Goal: Transaction & Acquisition: Purchase product/service

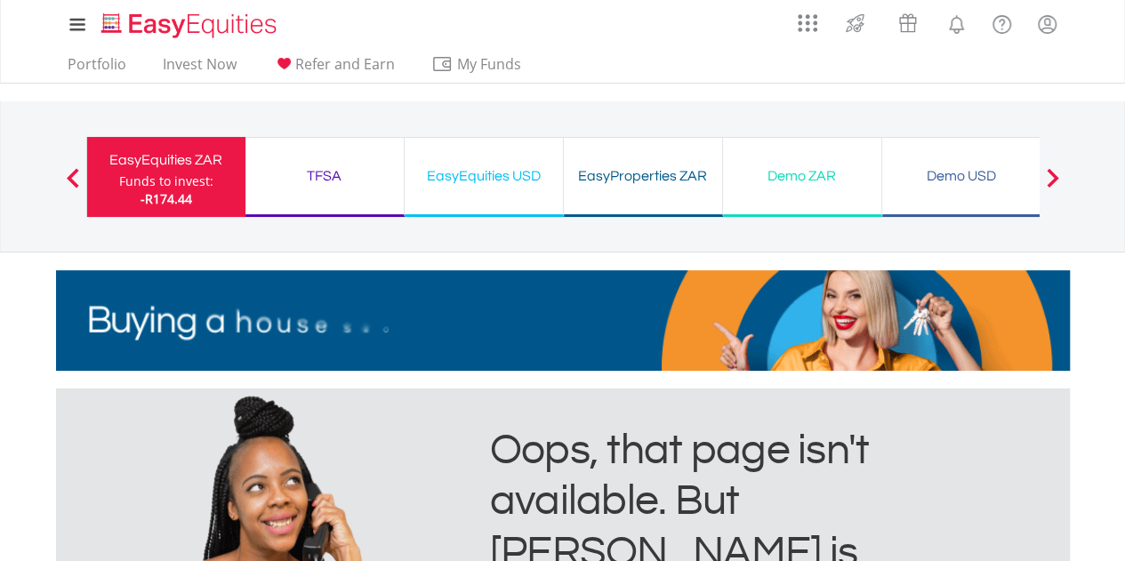
click at [164, 154] on div "EasyEquities ZAR" at bounding box center [166, 160] width 137 height 25
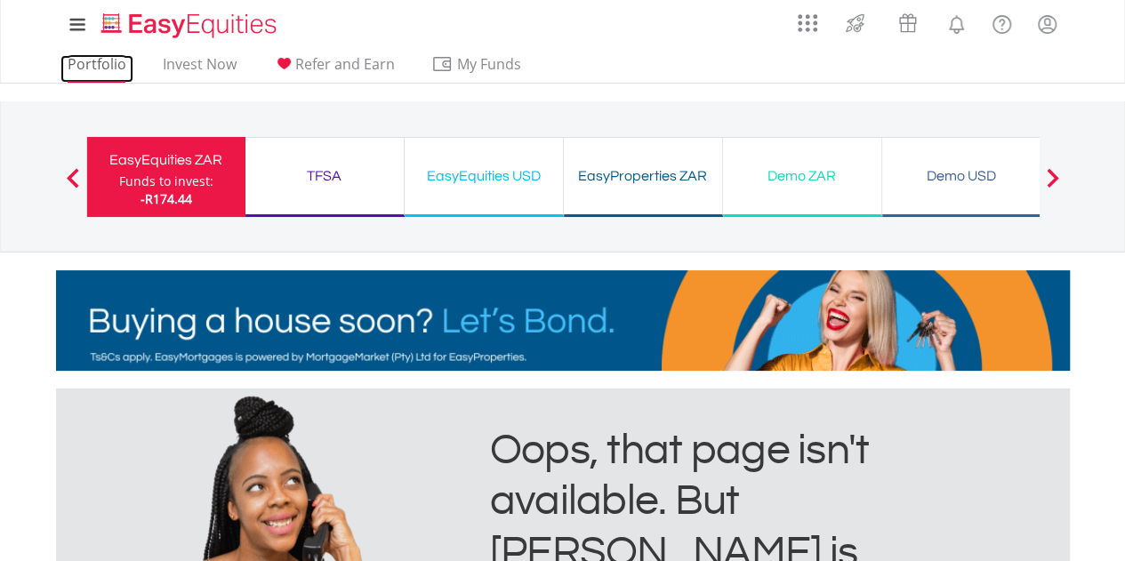
click at [107, 68] on link "Portfolio" at bounding box center [96, 69] width 73 height 28
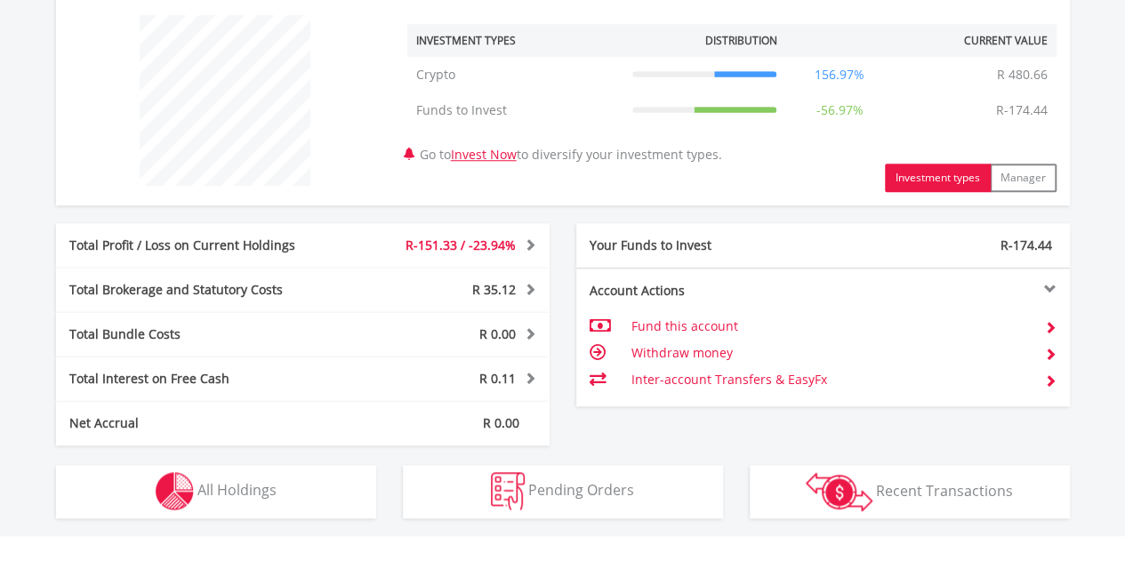
scroll to position [711, 0]
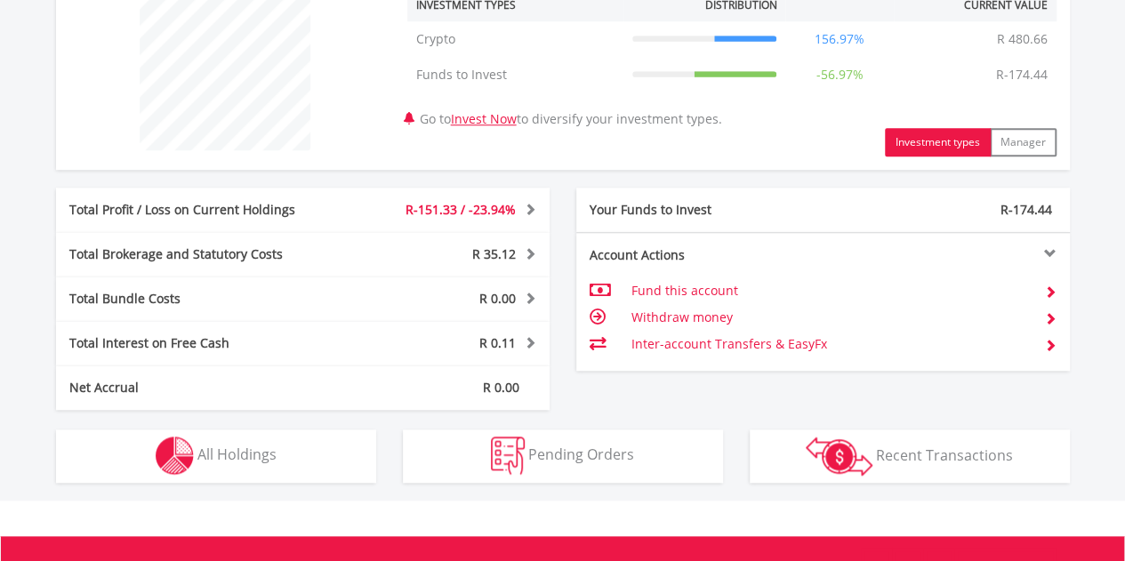
click at [481, 212] on span "R-151.33 / -23.94%" at bounding box center [461, 209] width 110 height 17
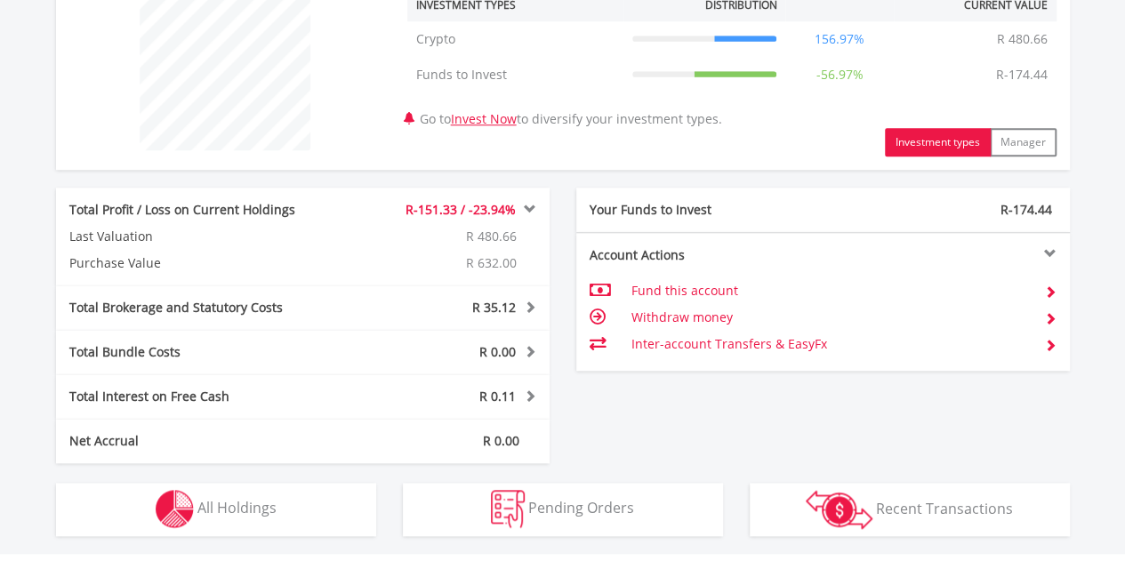
click at [687, 316] on td "Withdraw money" at bounding box center [830, 317] width 399 height 27
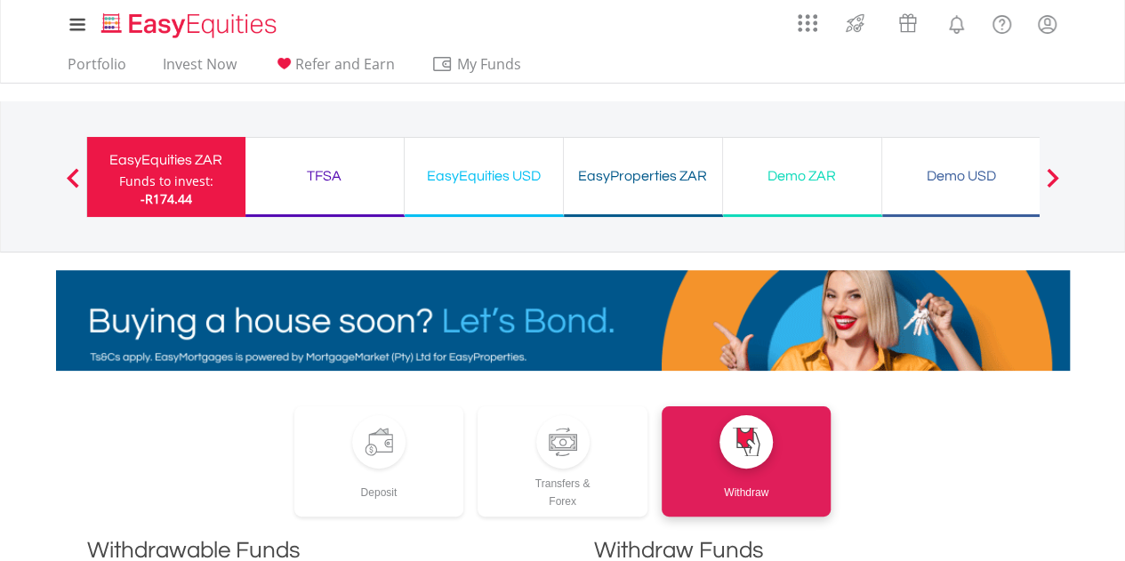
click at [141, 179] on div "Funds to invest:" at bounding box center [166, 182] width 94 height 18
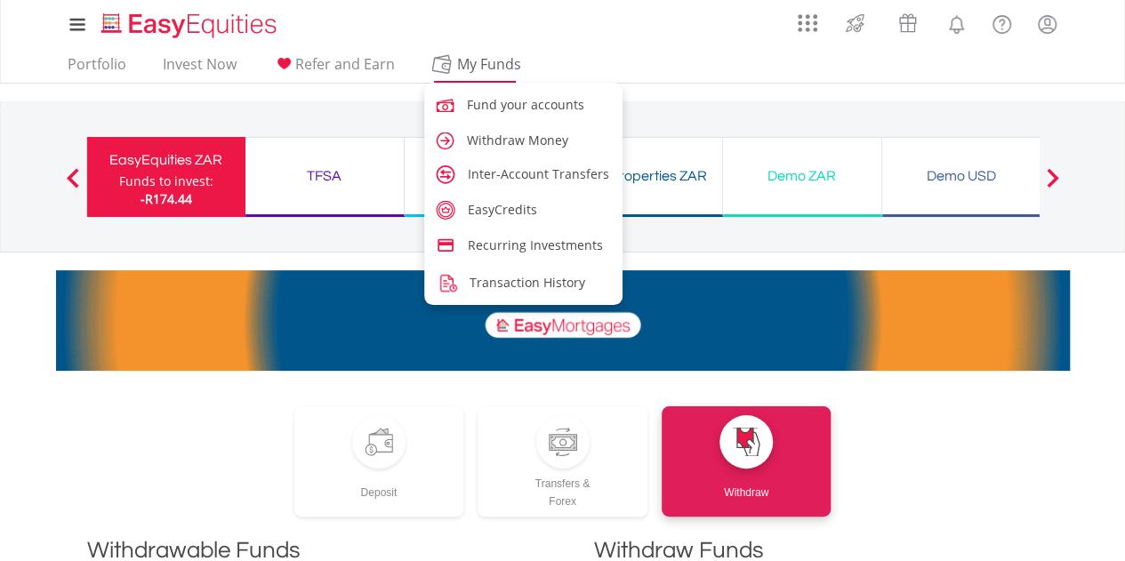
click at [464, 54] on span "My Funds" at bounding box center [489, 63] width 117 height 23
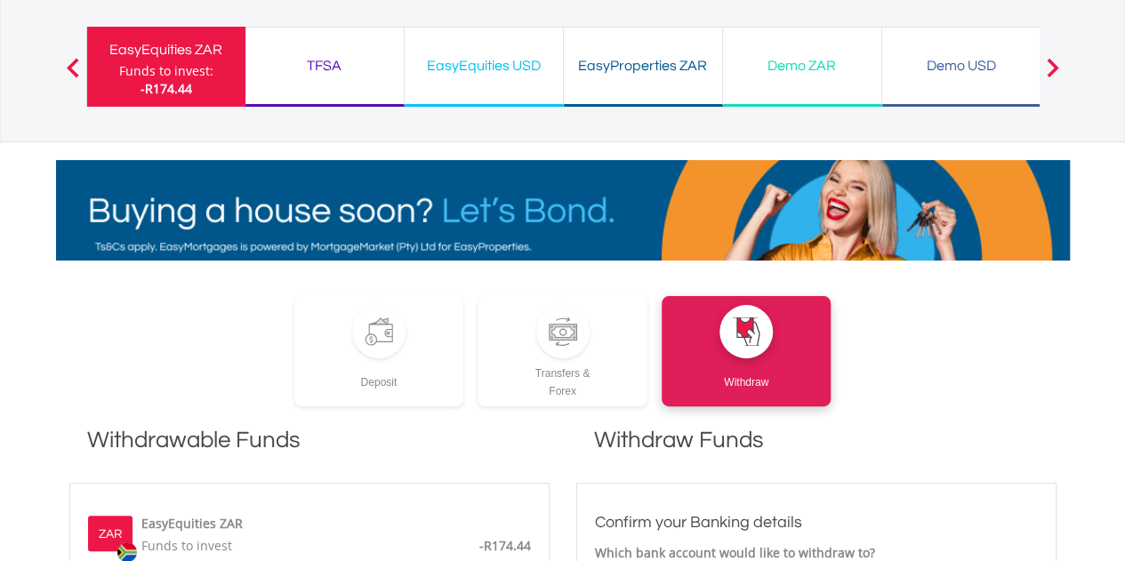
scroll to position [356, 0]
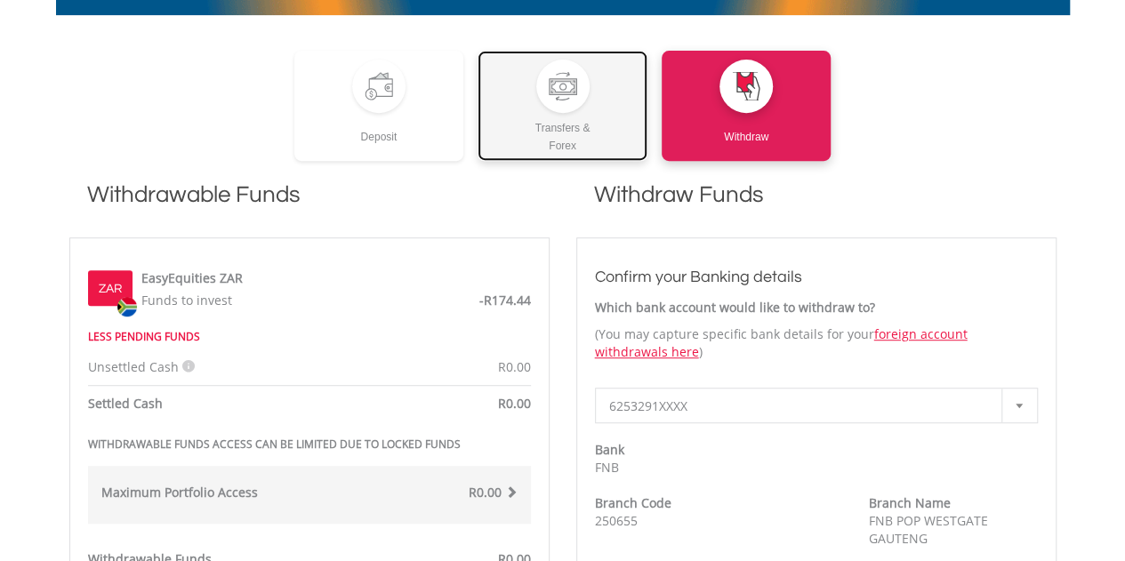
click at [610, 119] on div "Transfers & Forex" at bounding box center [563, 134] width 170 height 42
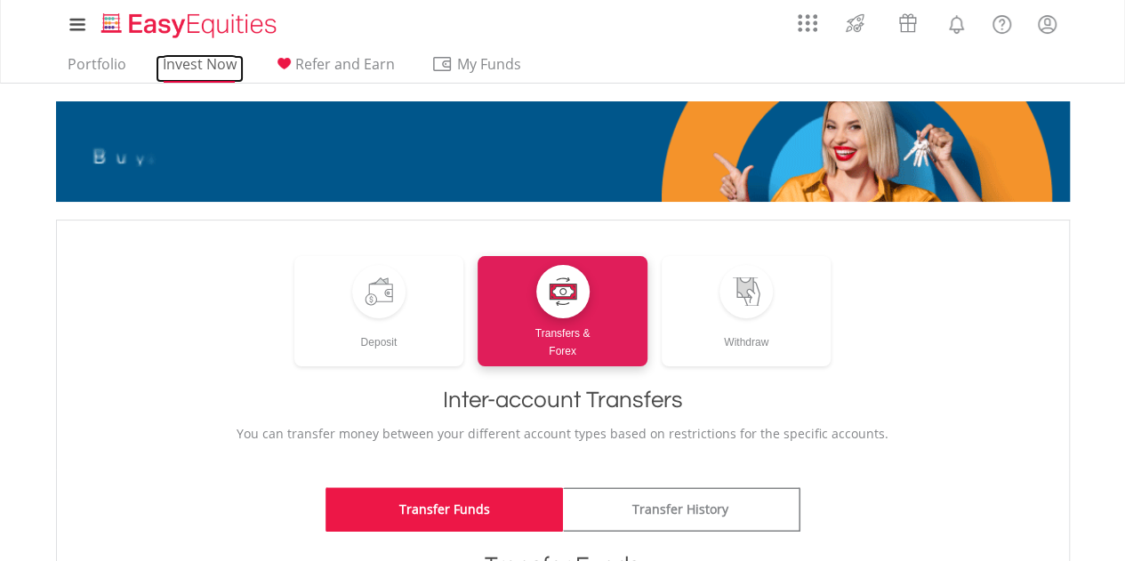
click at [197, 76] on link "Invest Now" at bounding box center [200, 69] width 88 height 28
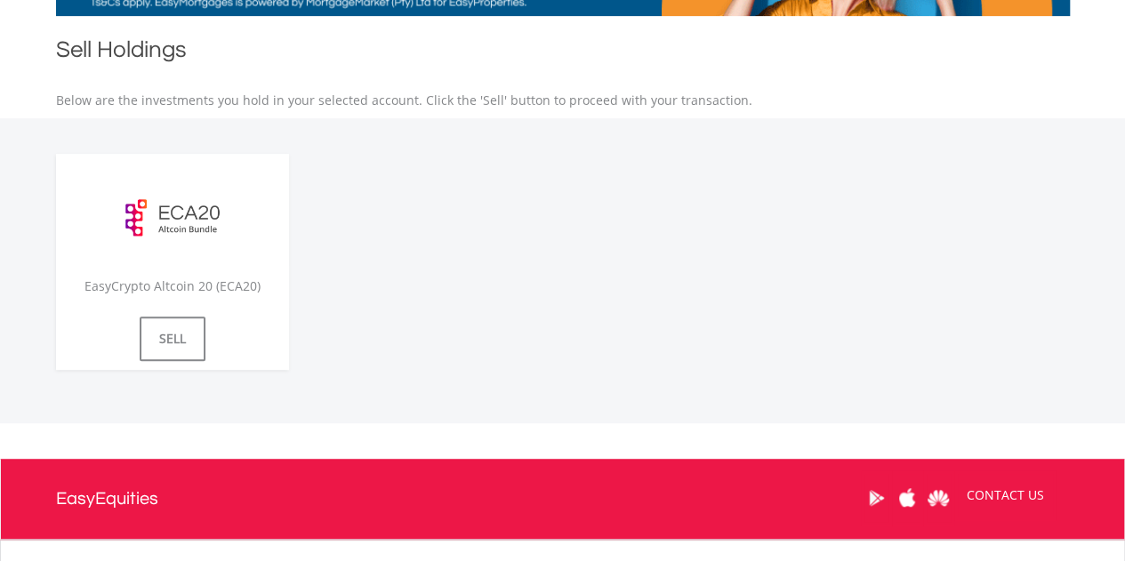
scroll to position [356, 0]
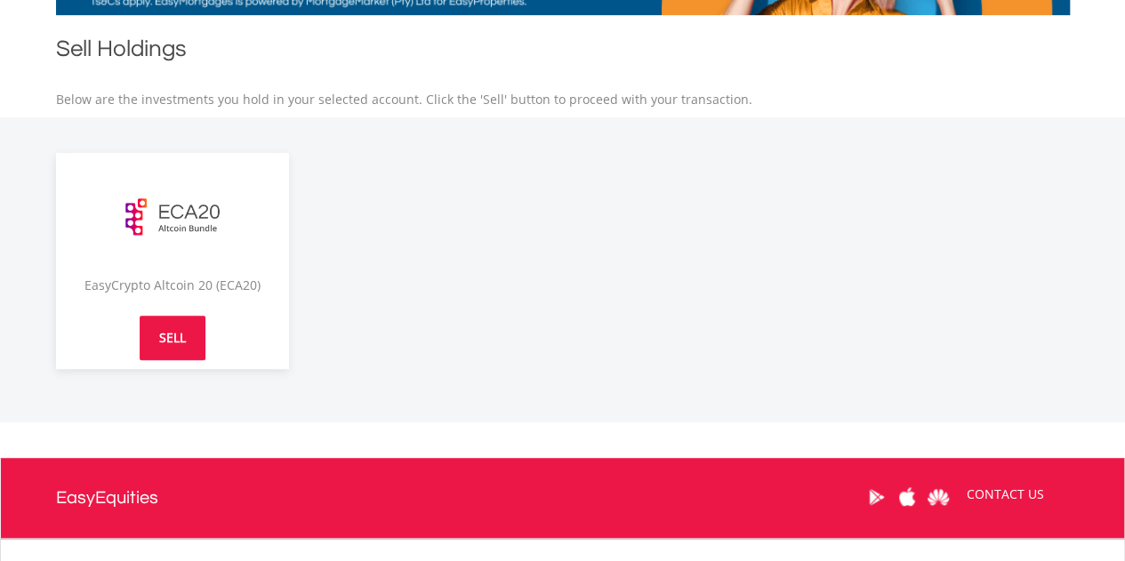
click at [176, 341] on link "SELL" at bounding box center [173, 338] width 66 height 44
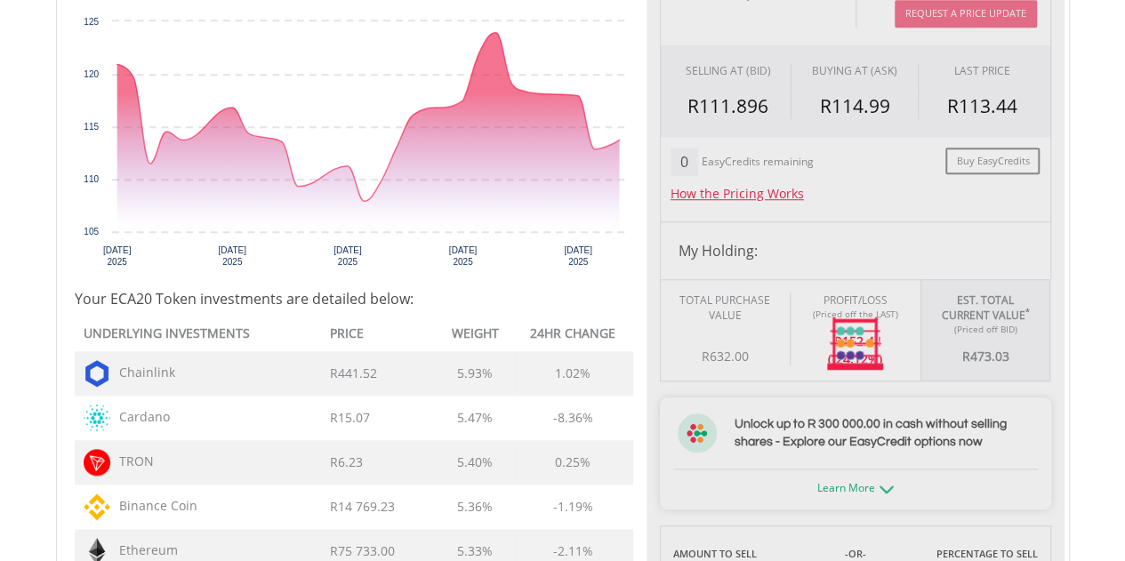
scroll to position [623, 0]
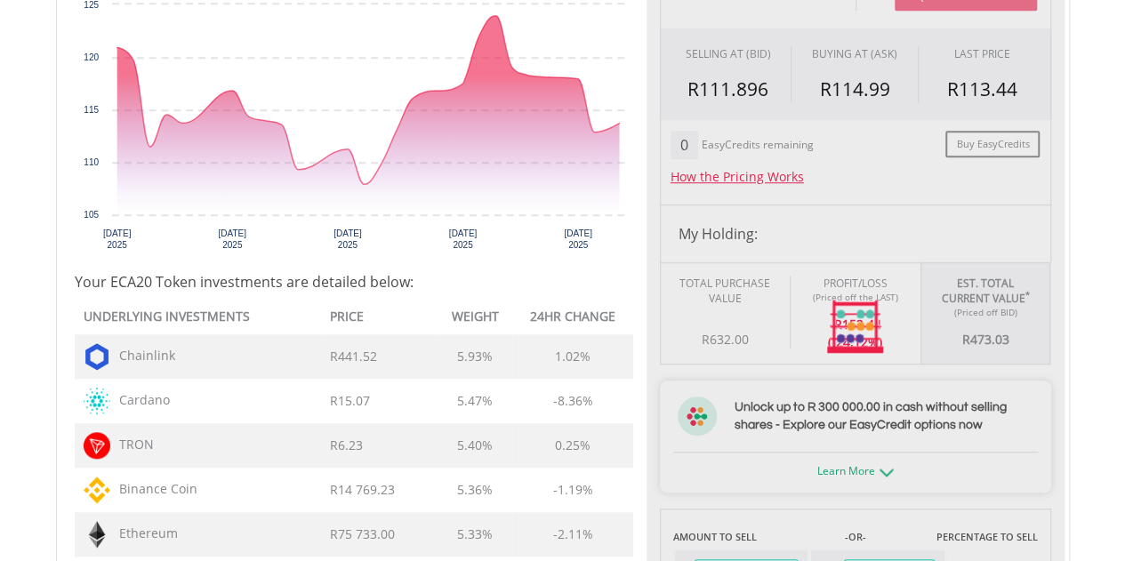
type input "******"
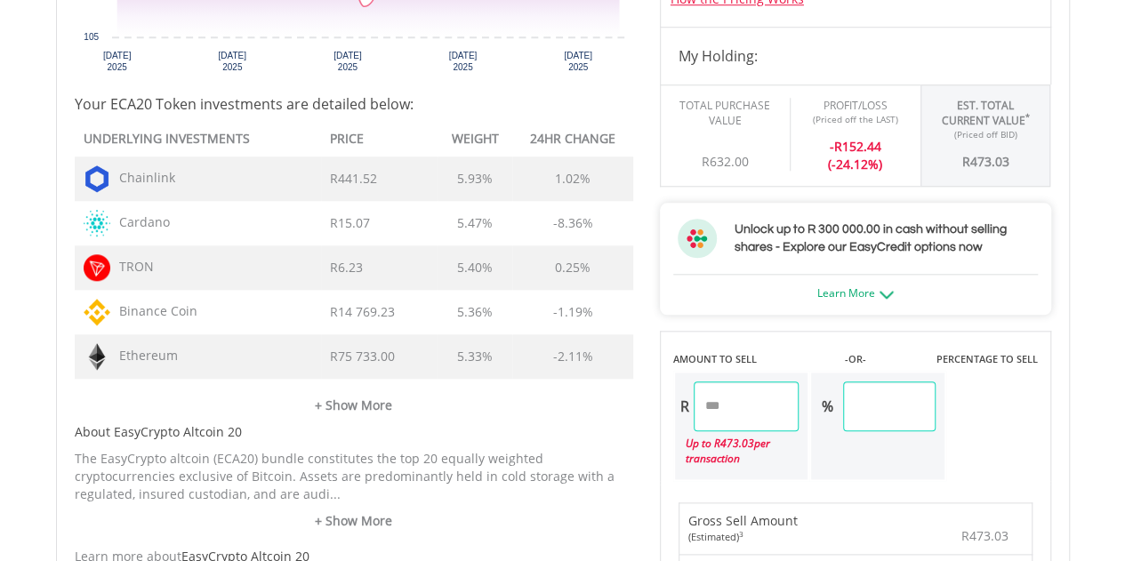
scroll to position [1245, 0]
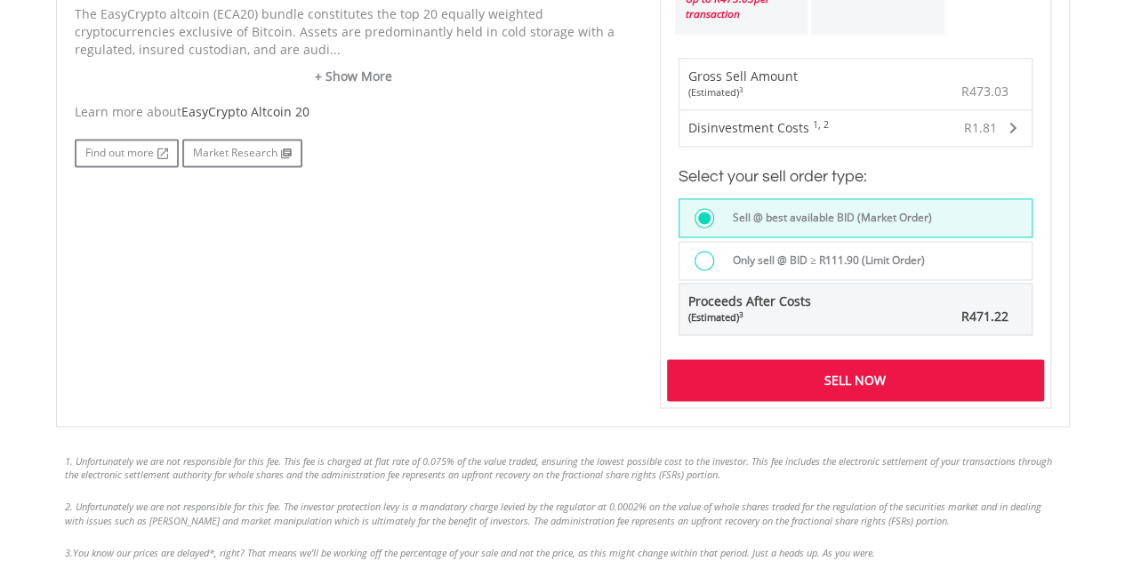
click at [758, 382] on div "Sell Now" at bounding box center [855, 379] width 377 height 41
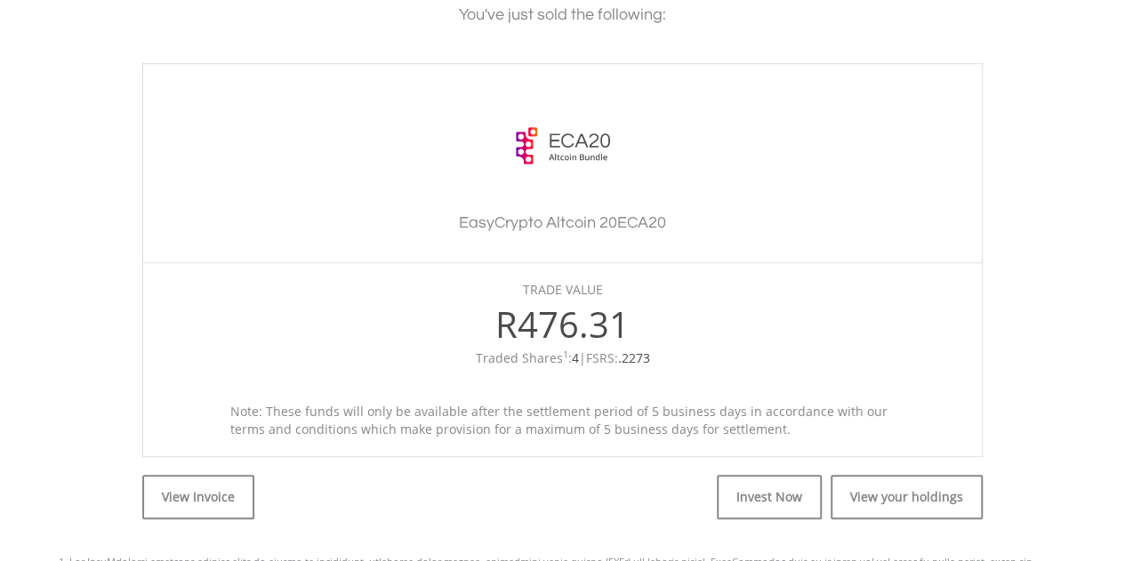
scroll to position [623, 0]
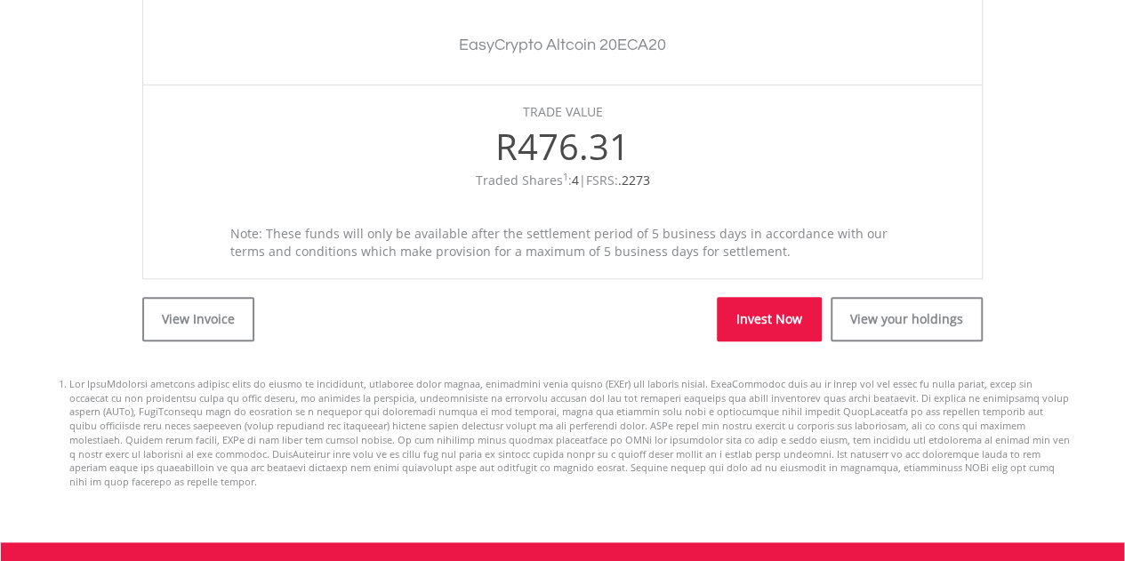
click at [800, 326] on link "Invest Now" at bounding box center [769, 319] width 105 height 44
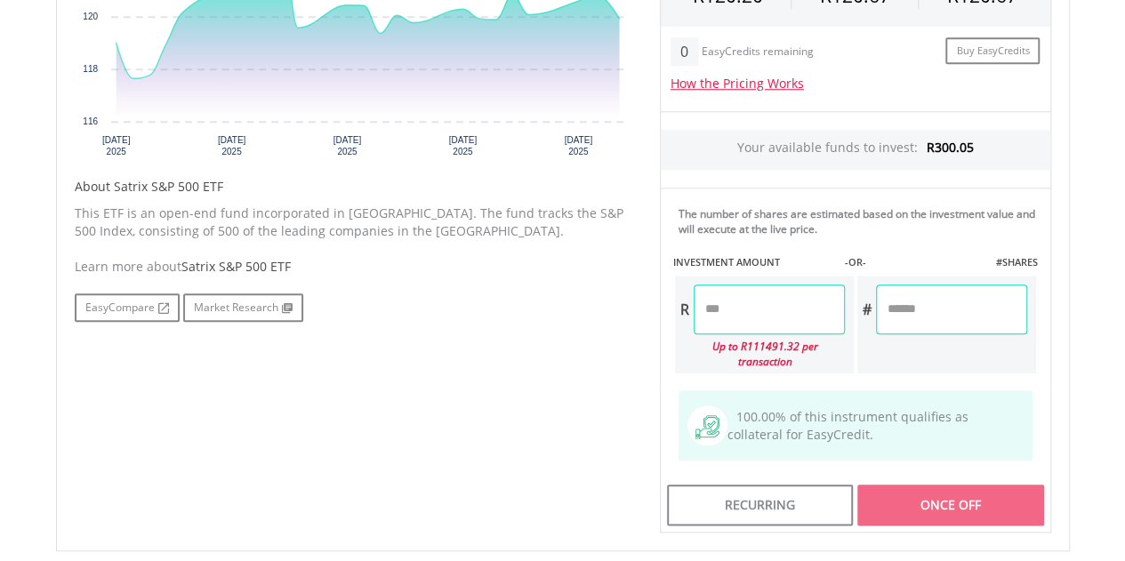
scroll to position [889, 0]
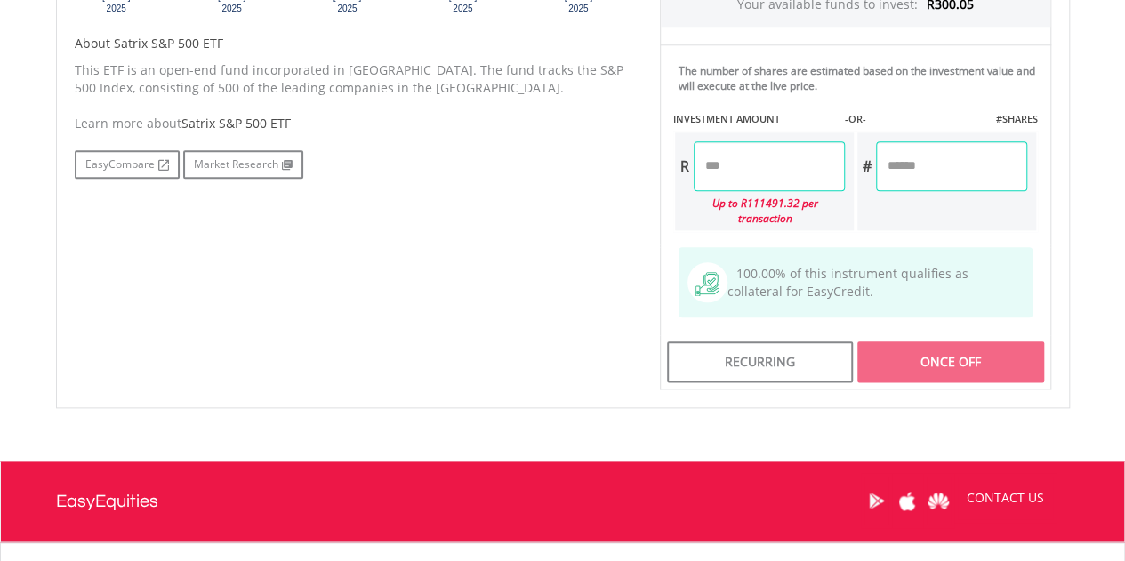
click at [772, 178] on input "number" at bounding box center [769, 166] width 151 height 50
click at [937, 157] on div "Last Updated Price: 15-min. Delay* Price Update Cost: 2 Credits Request A Price…" at bounding box center [856, 44] width 418 height 691
type input "******"
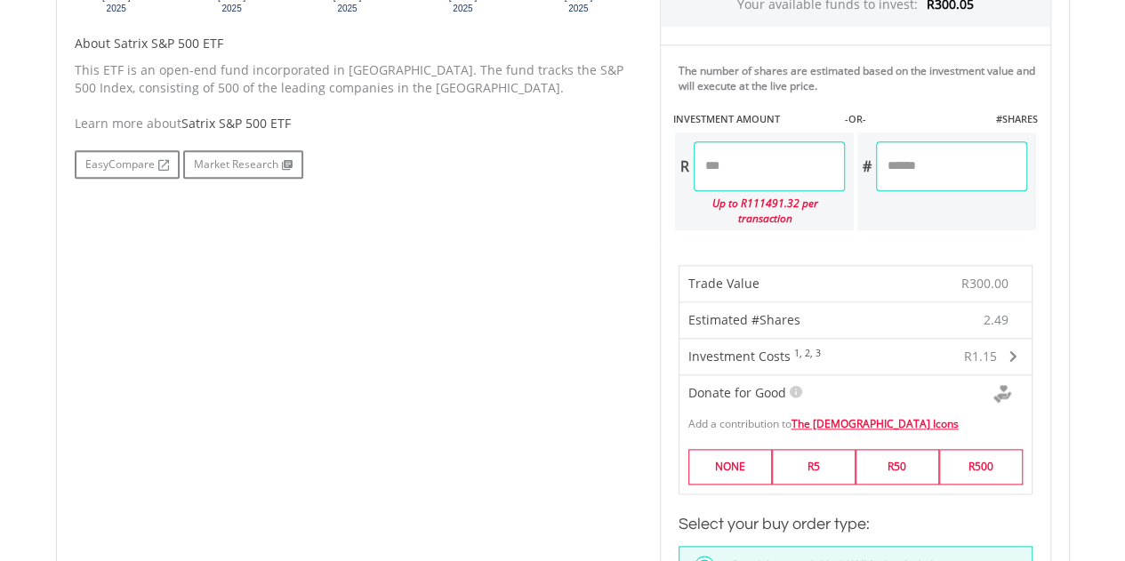
drag, startPoint x: 724, startPoint y: 163, endPoint x: 667, endPoint y: 163, distance: 56.9
click at [667, 163] on div "The number of shares are estimated based on the investment value and will execu…" at bounding box center [855, 144] width 391 height 200
type input "******"
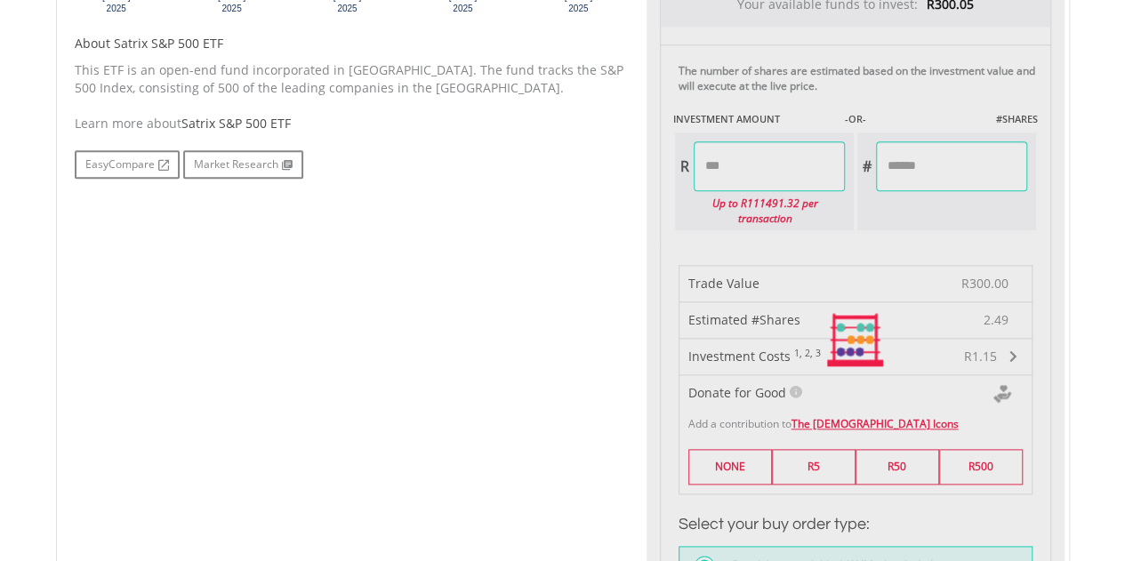
click at [937, 181] on div "Last Updated Price: 15-min. Delay* Price Update Cost: 2 Credits Request A Price…" at bounding box center [856, 339] width 418 height 1281
type input "******"
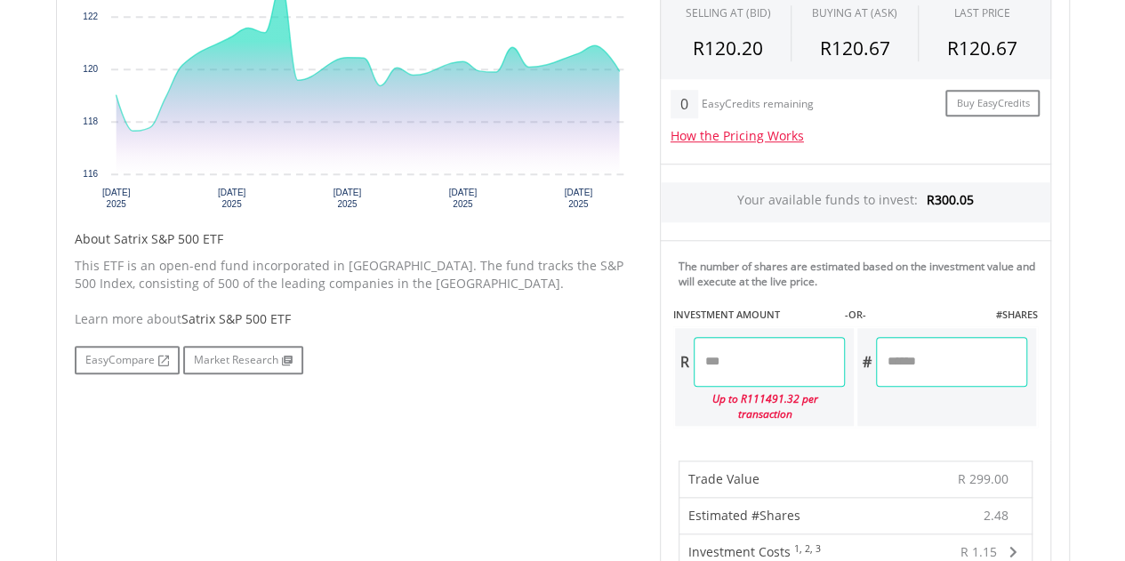
scroll to position [623, 0]
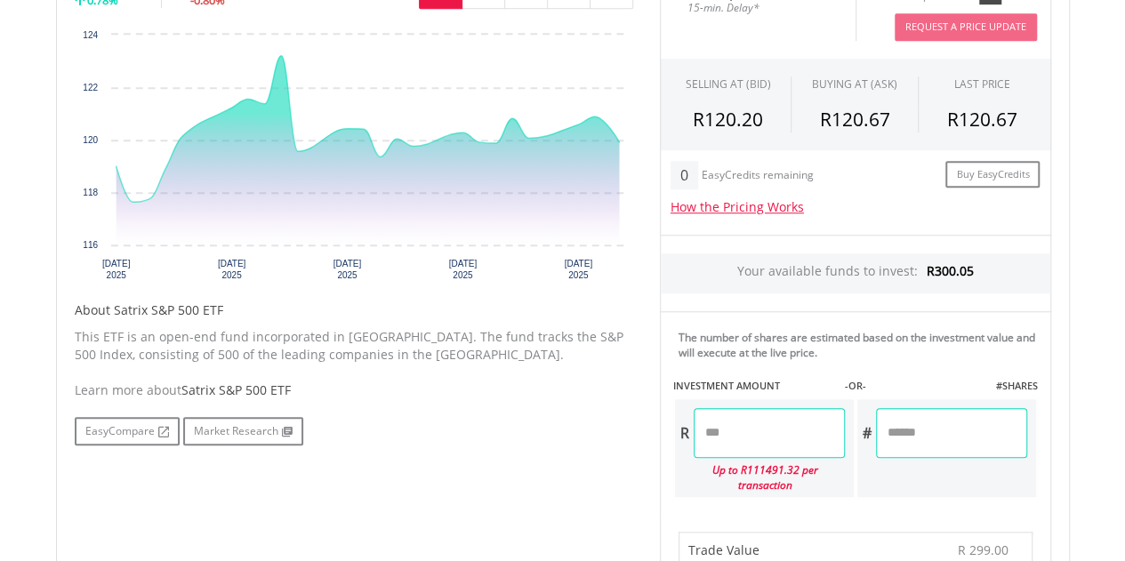
click at [717, 432] on input "******" at bounding box center [769, 433] width 151 height 50
type input "******"
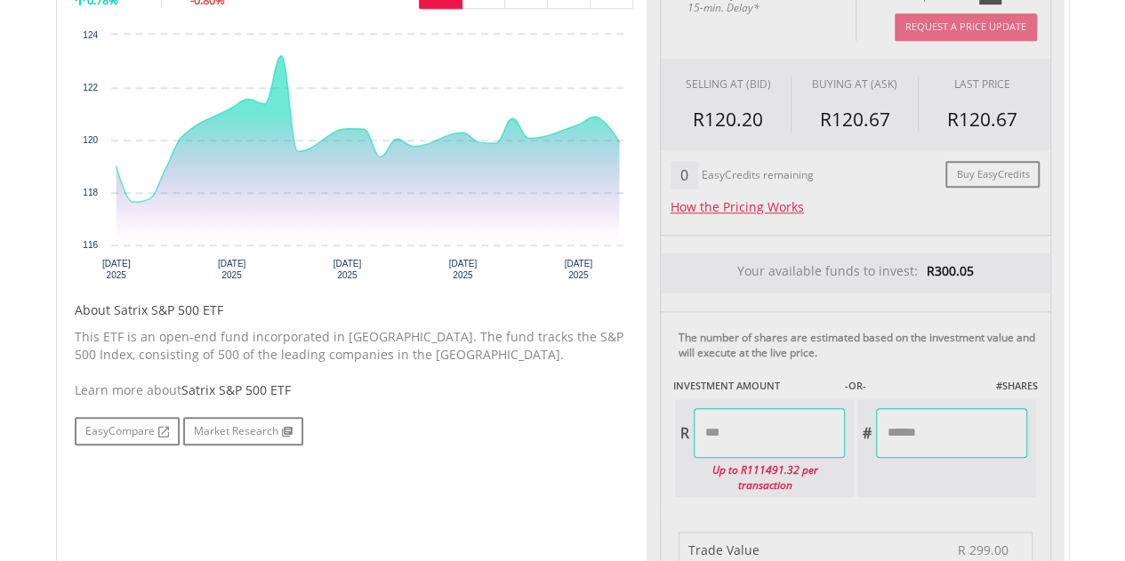
type input "******"
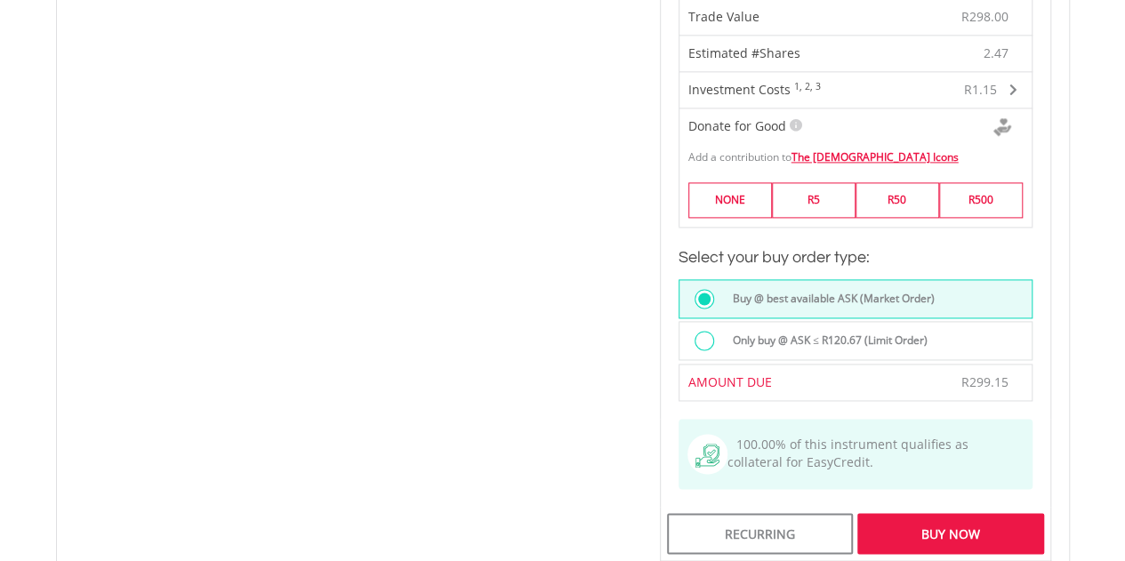
scroll to position [889, 0]
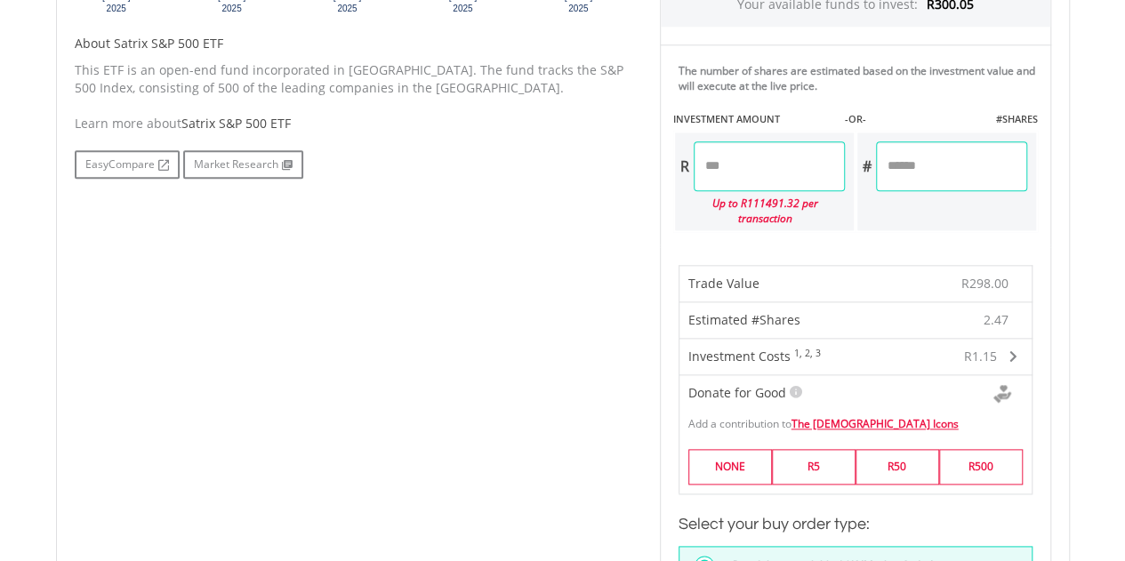
click at [1015, 350] on span at bounding box center [1013, 356] width 8 height 12
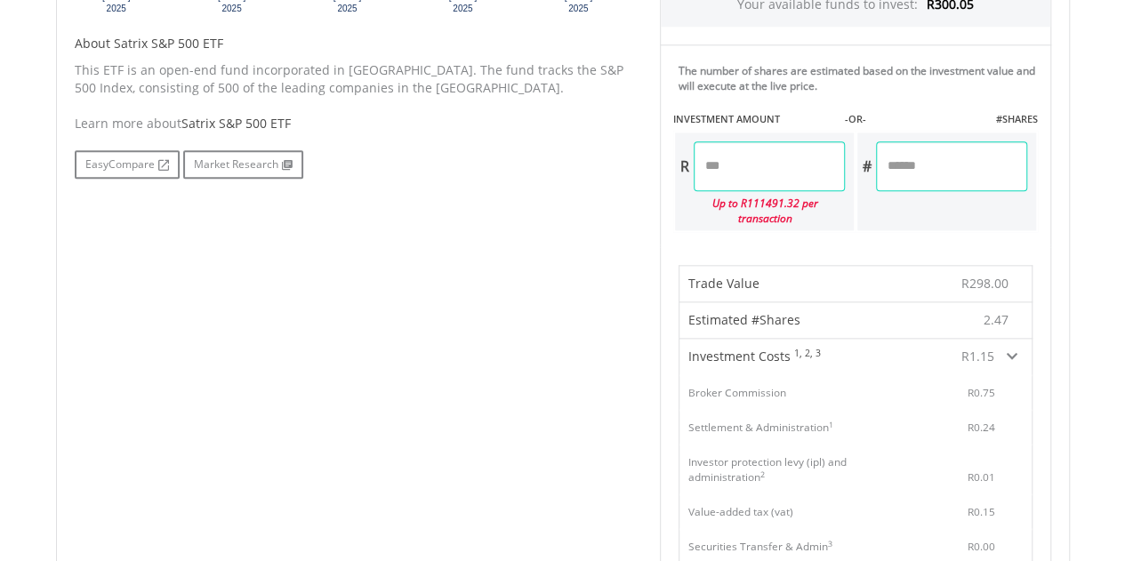
click at [1015, 350] on span at bounding box center [1012, 356] width 11 height 12
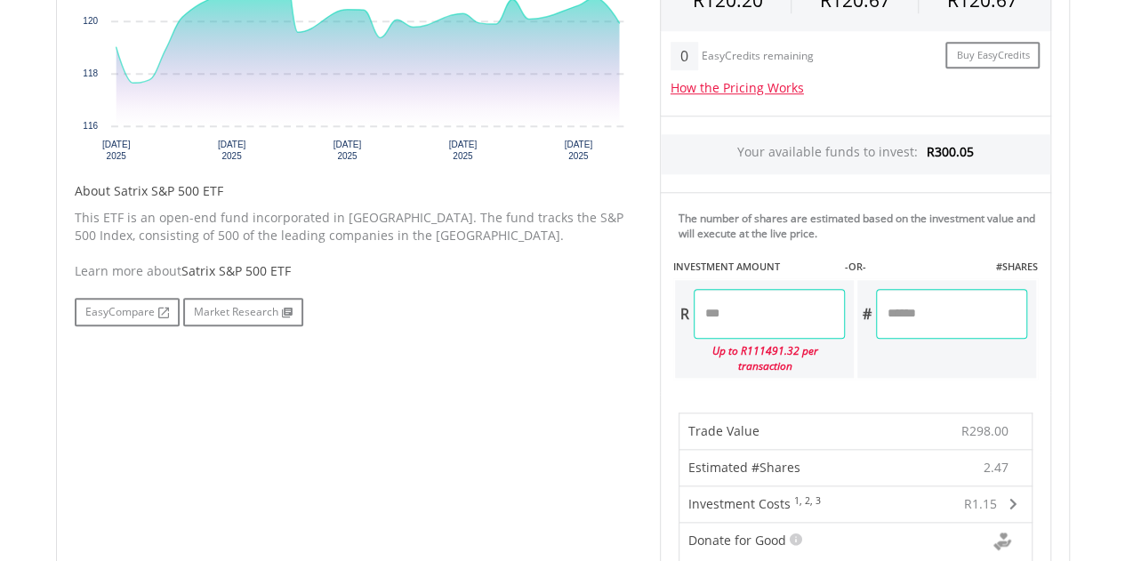
scroll to position [534, 0]
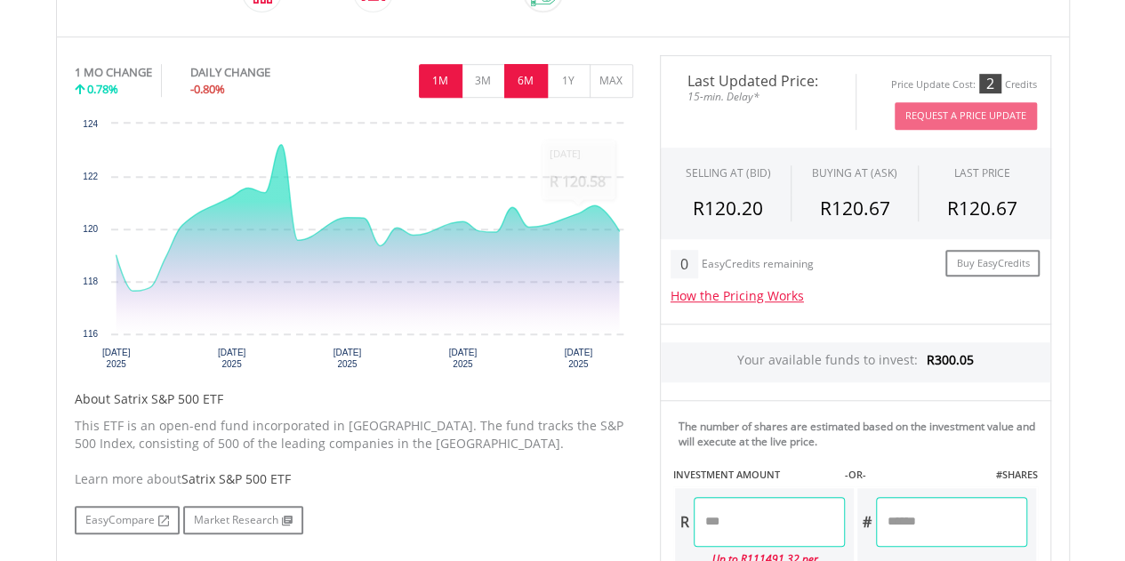
click at [522, 74] on button "6M" at bounding box center [526, 81] width 44 height 34
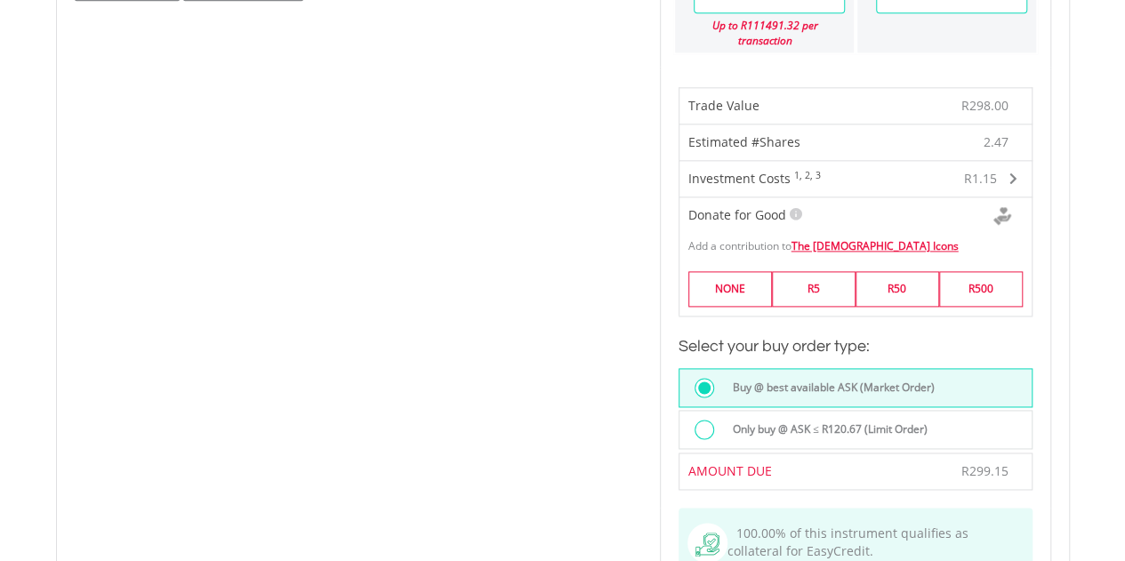
scroll to position [1245, 0]
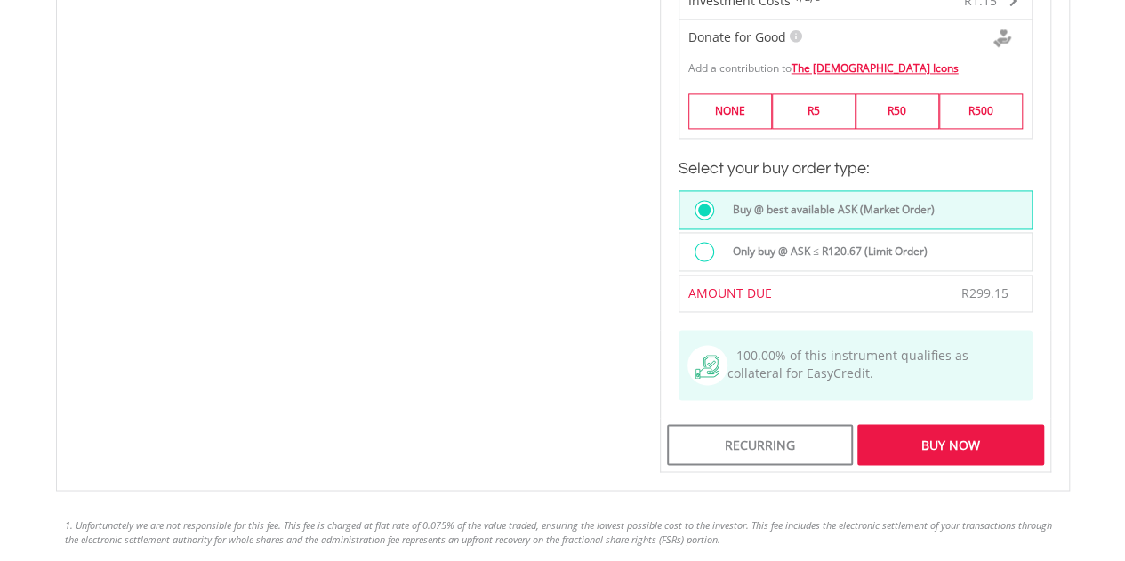
click at [1000, 432] on div "Buy Now" at bounding box center [950, 444] width 186 height 41
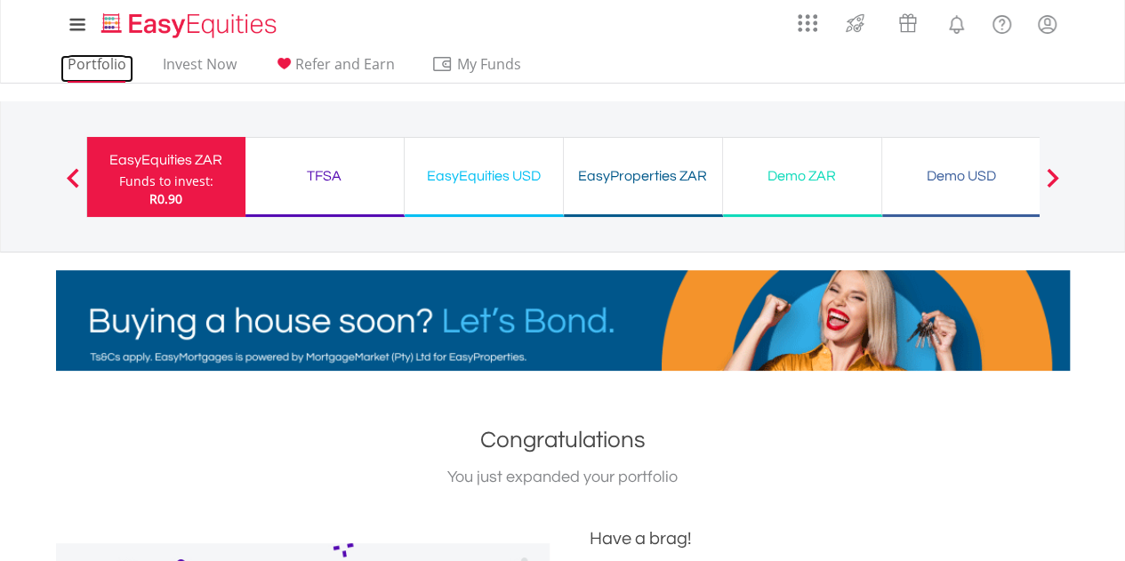
click at [112, 64] on link "Portfolio" at bounding box center [96, 69] width 73 height 28
